Goal: Find specific page/section: Find specific page/section

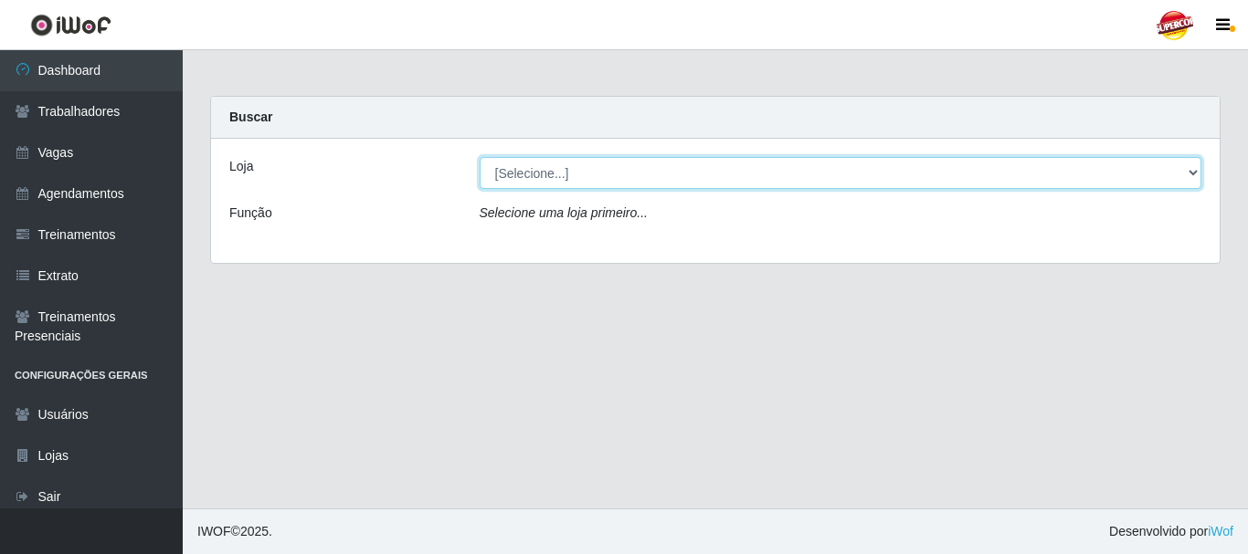
click at [550, 174] on select "[Selecione...] Supercop - [GEOGRAPHIC_DATA]" at bounding box center [841, 173] width 723 height 32
select select "522"
click at [480, 157] on select "[Selecione...] Supercop - [GEOGRAPHIC_DATA]" at bounding box center [841, 173] width 723 height 32
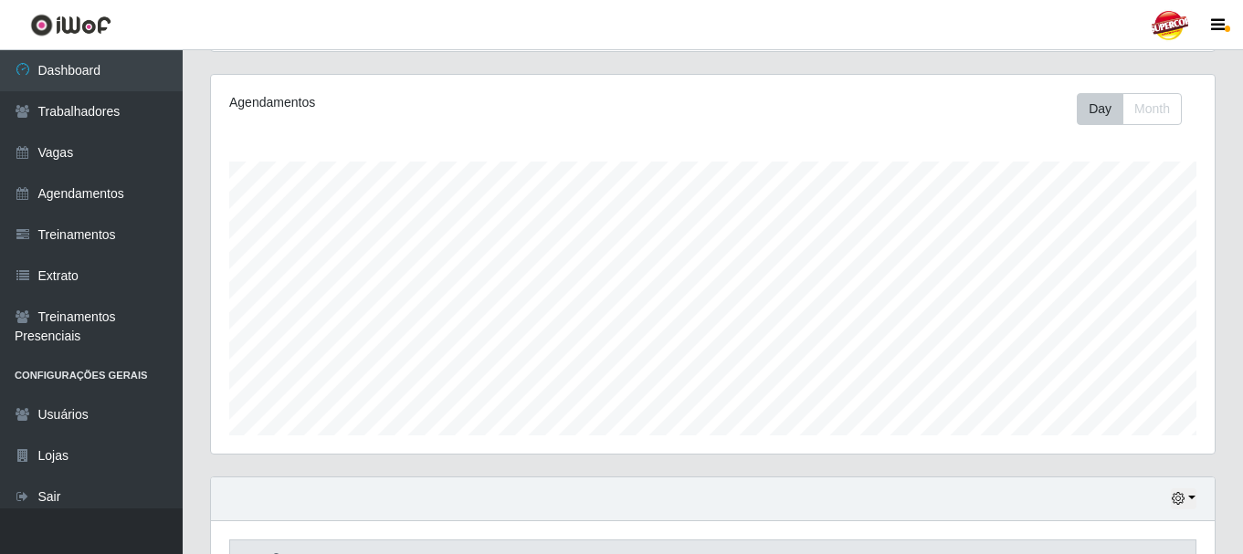
scroll to position [333, 0]
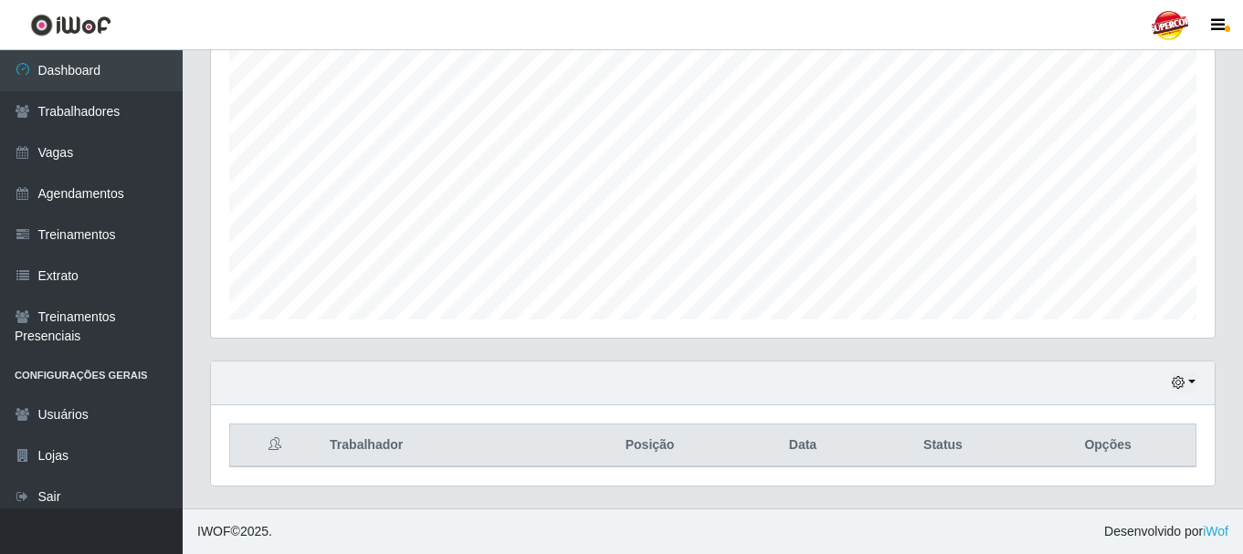
drag, startPoint x: 1209, startPoint y: 379, endPoint x: 1187, endPoint y: 382, distance: 22.1
click at [1209, 380] on div "Hoje 1 dia 3 dias 1 Semana Não encerrados" at bounding box center [713, 384] width 1004 height 44
click at [1187, 382] on button "button" at bounding box center [1184, 383] width 26 height 21
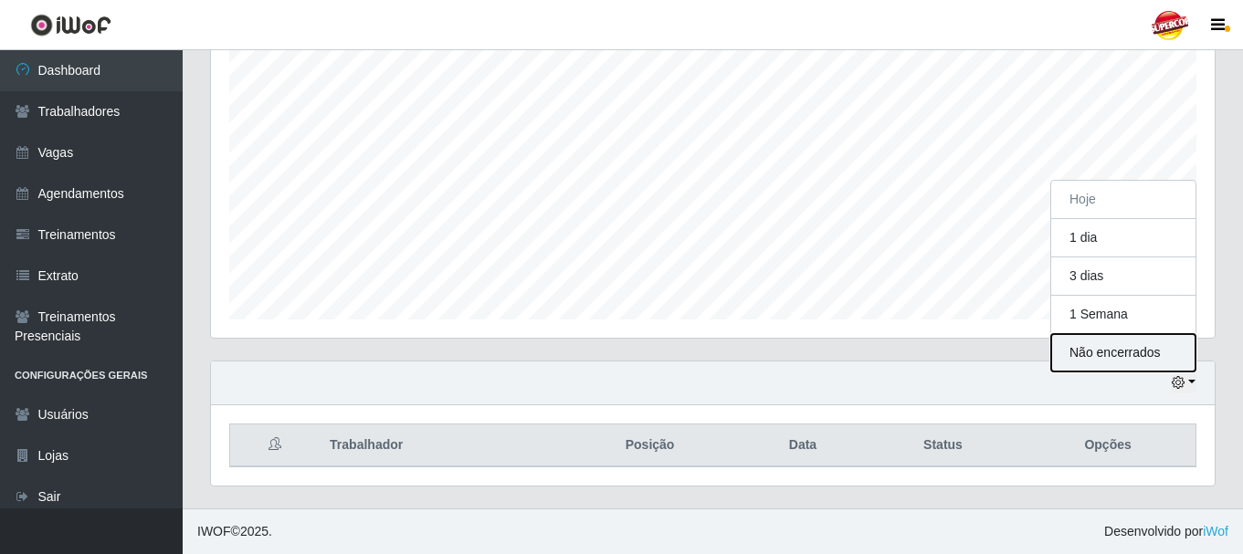
click at [1125, 365] on button "Não encerrados" at bounding box center [1123, 352] width 144 height 37
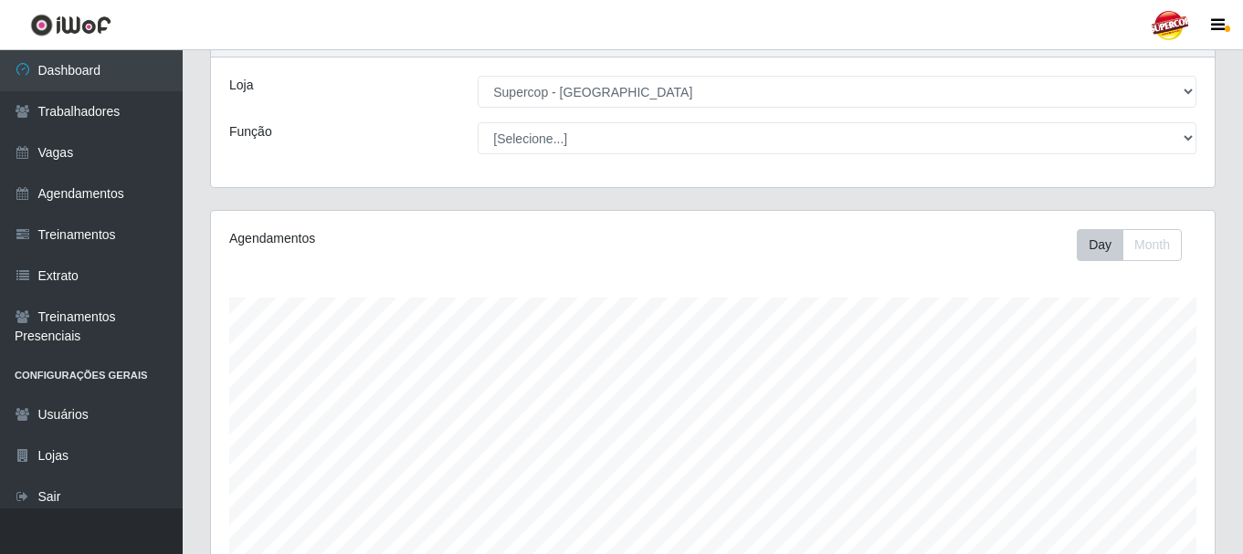
scroll to position [333, 0]
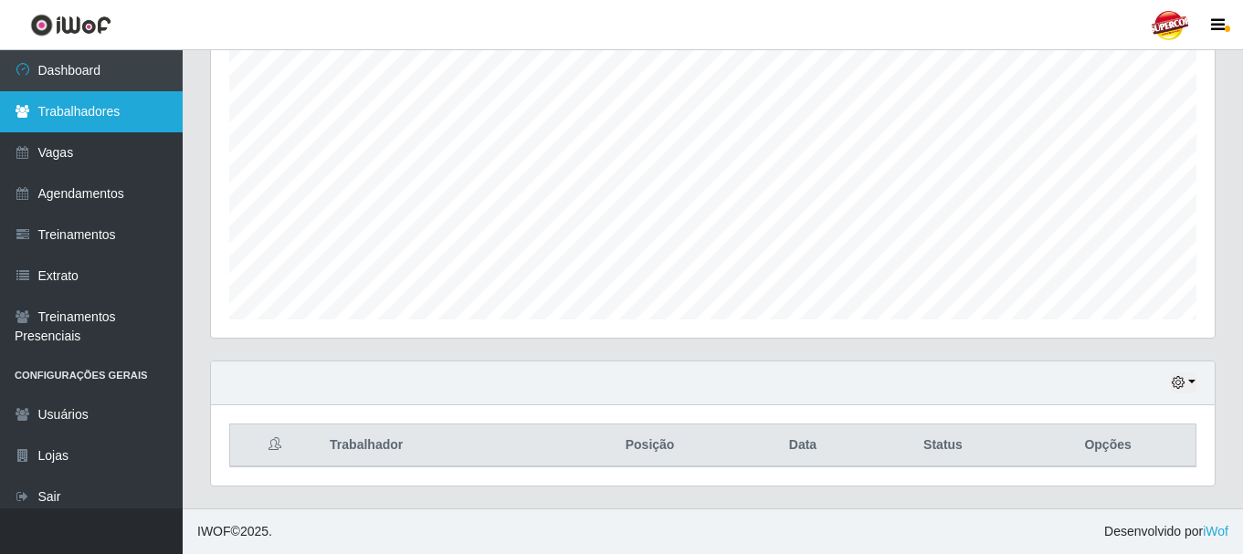
click at [130, 103] on link "Trabalhadores" at bounding box center [91, 111] width 183 height 41
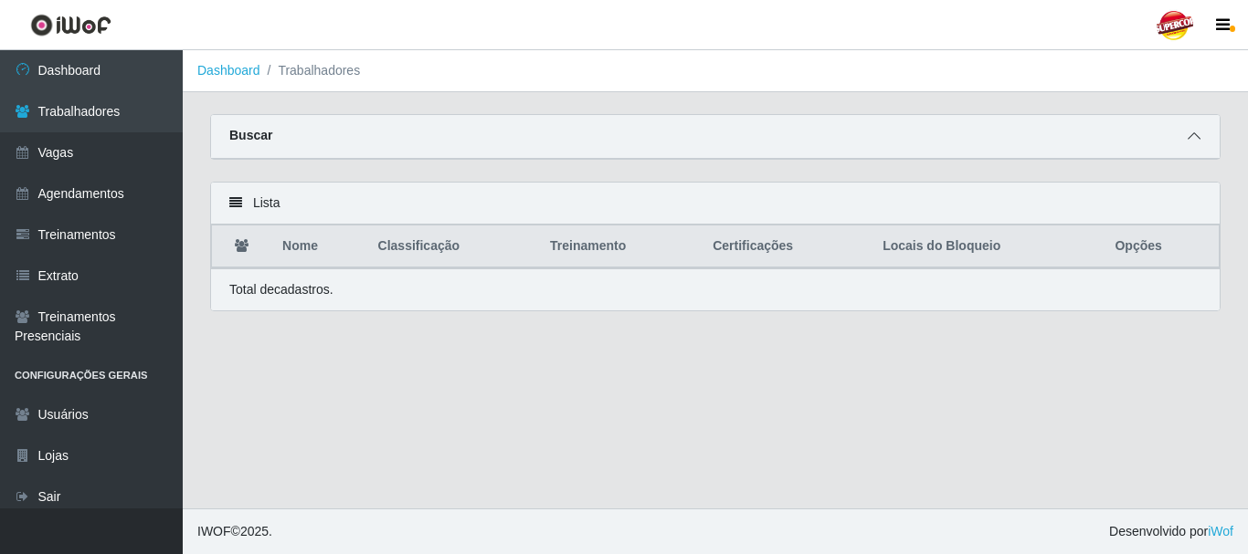
click at [1188, 132] on icon at bounding box center [1194, 136] width 13 height 13
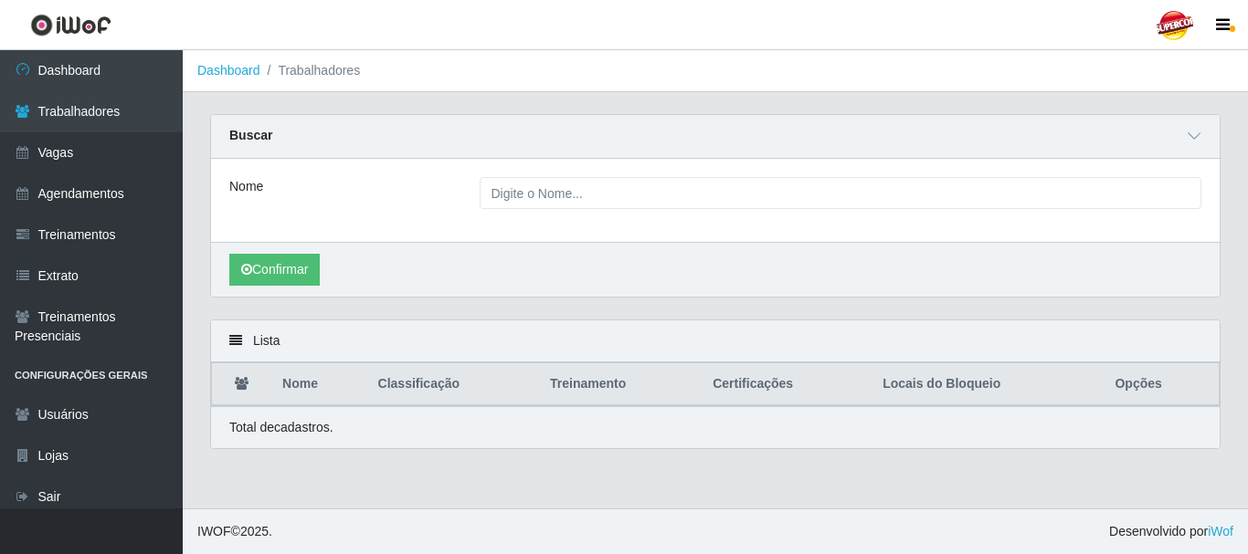
click at [548, 225] on div "Nome" at bounding box center [715, 200] width 1009 height 83
click at [1191, 143] on icon at bounding box center [1194, 136] width 13 height 13
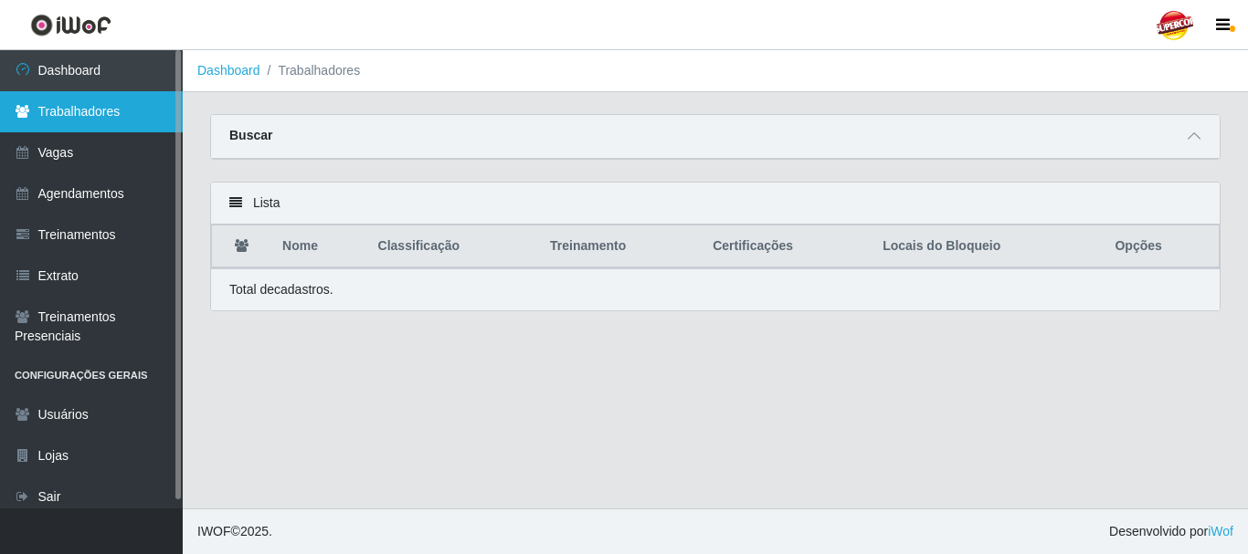
click at [69, 118] on link "Trabalhadores" at bounding box center [91, 111] width 183 height 41
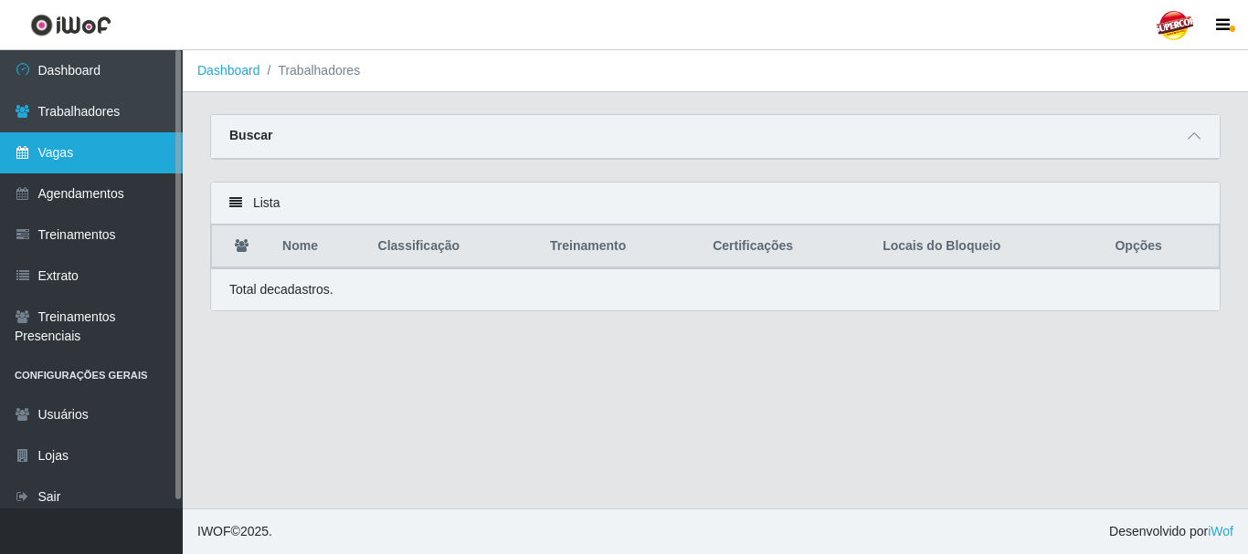
click at [61, 159] on link "Vagas" at bounding box center [91, 152] width 183 height 41
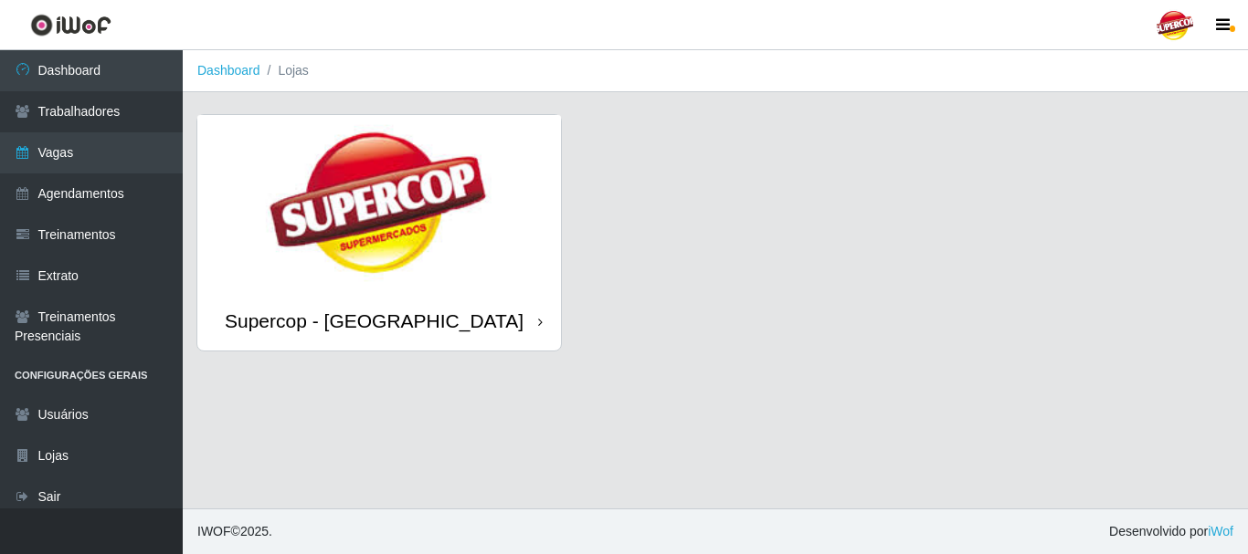
click at [464, 265] on img at bounding box center [379, 203] width 364 height 176
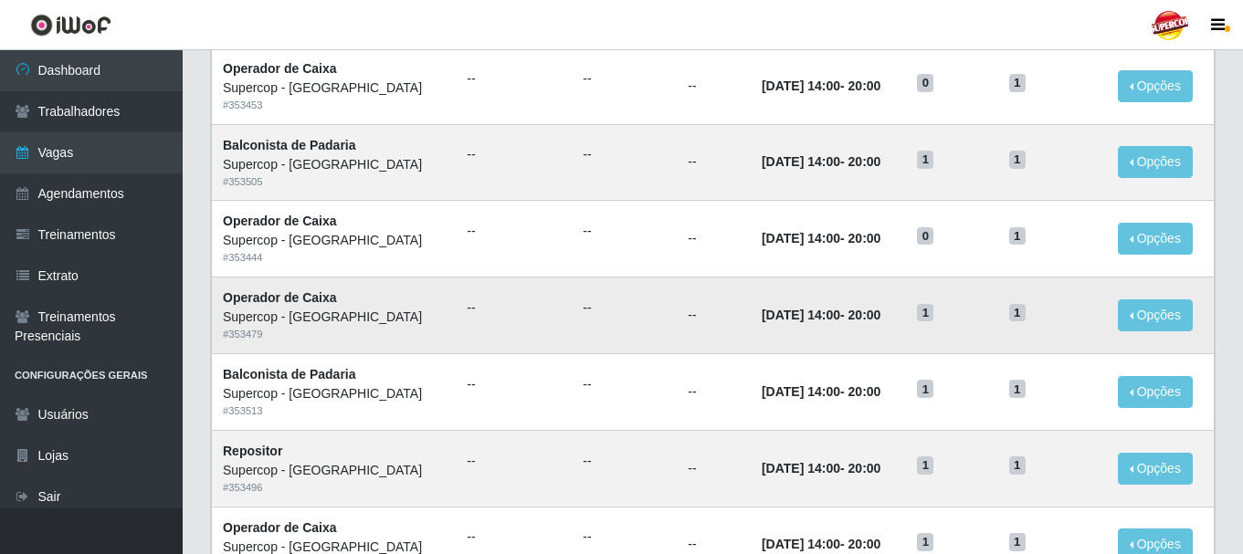
scroll to position [994, 0]
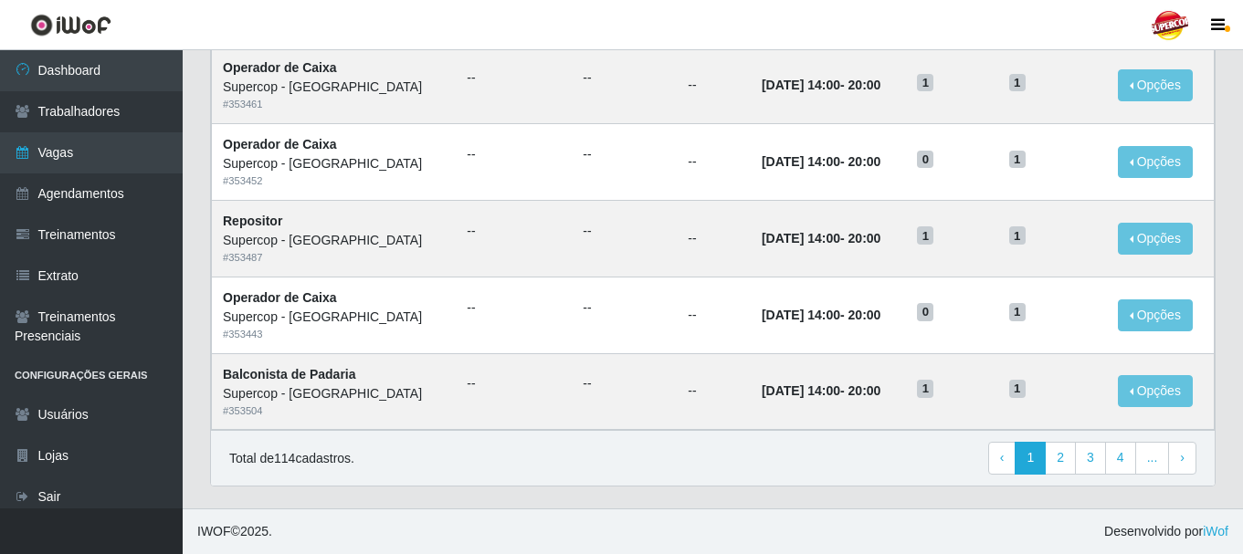
click at [766, 480] on div "Total de 114 cadastros. ‹ Previous 1 2 3 4 ... › Next" at bounding box center [713, 458] width 1004 height 56
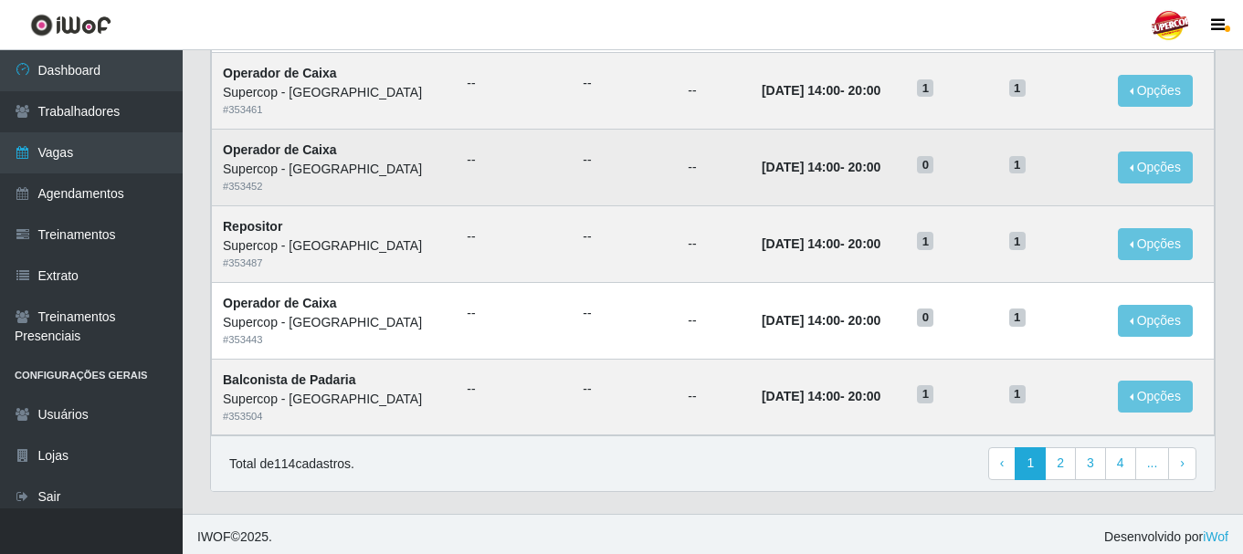
scroll to position [446, 0]
